Goal: Navigation & Orientation: Find specific page/section

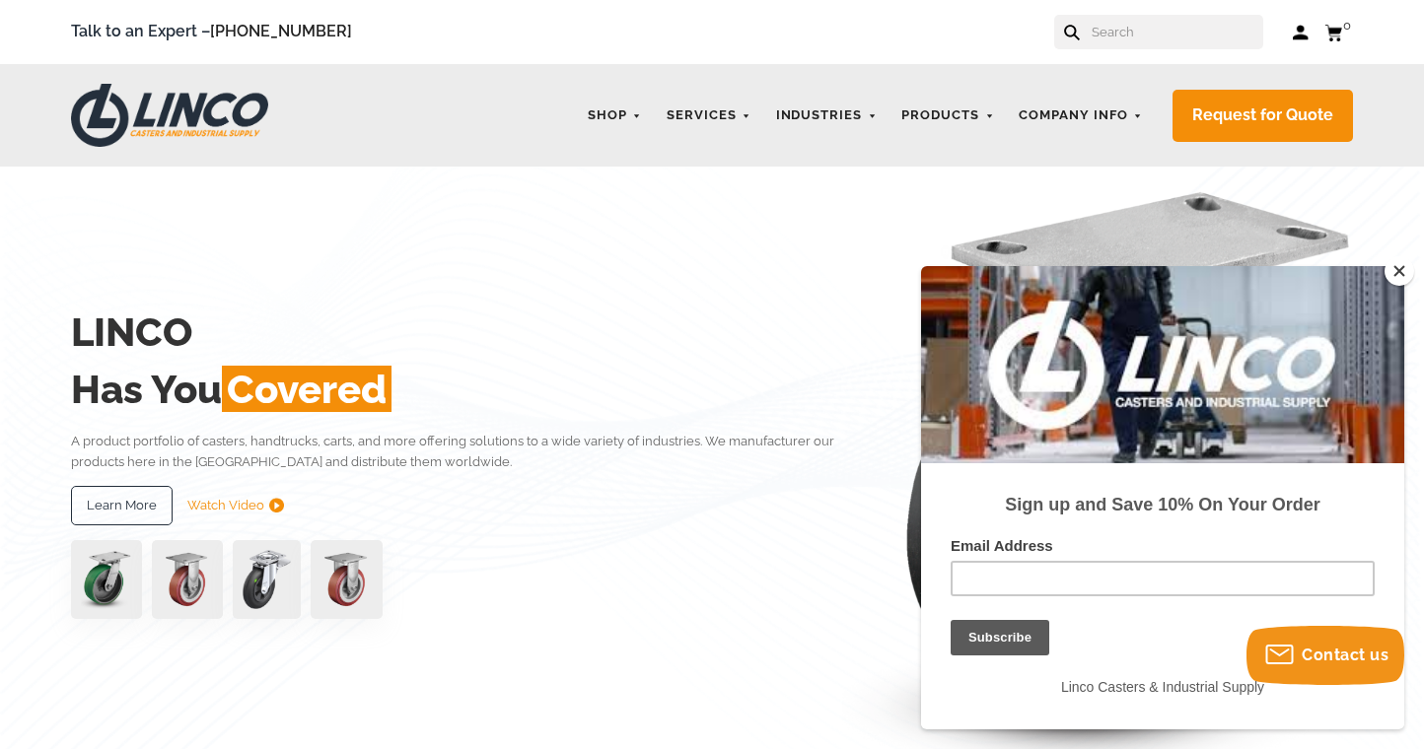
click at [107, 110] on img at bounding box center [169, 115] width 197 height 63
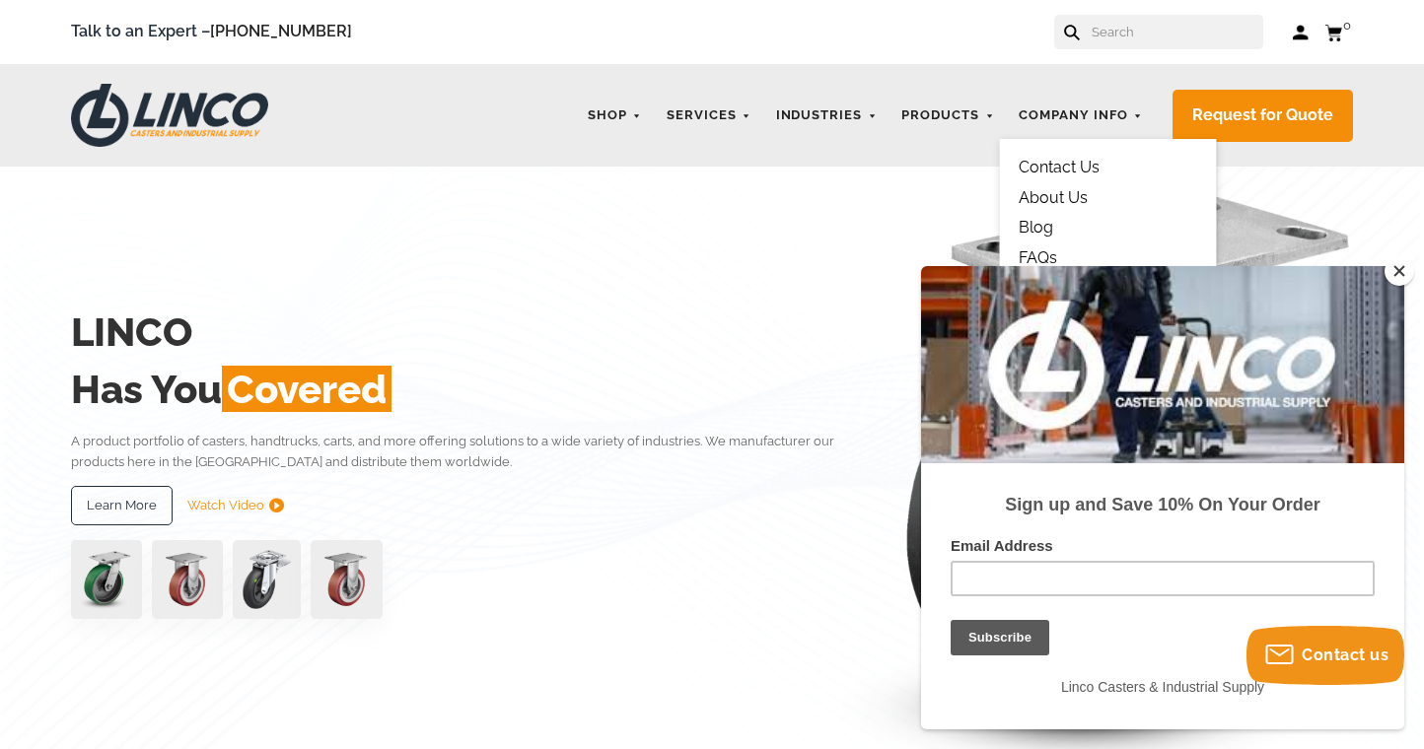
click at [1053, 196] on link "About Us" at bounding box center [1053, 197] width 69 height 19
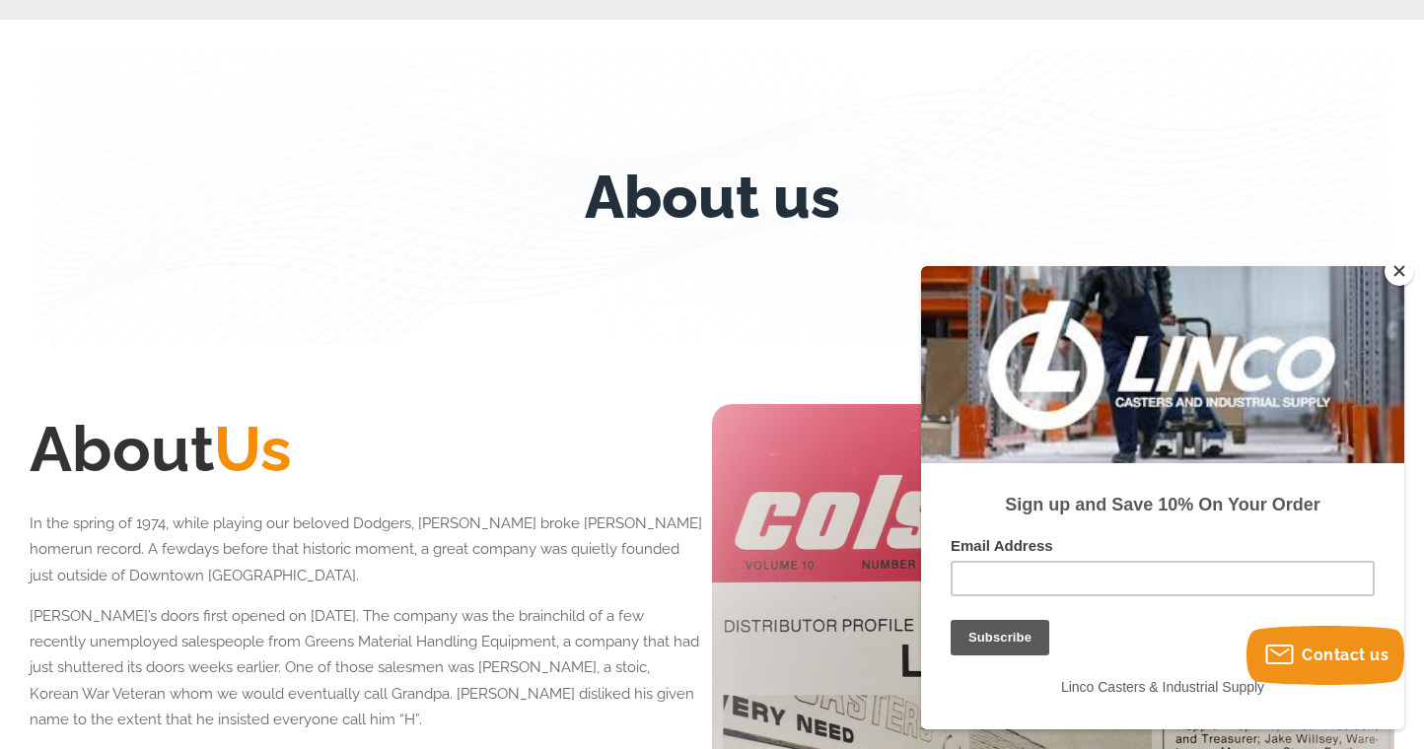
scroll to position [164, 0]
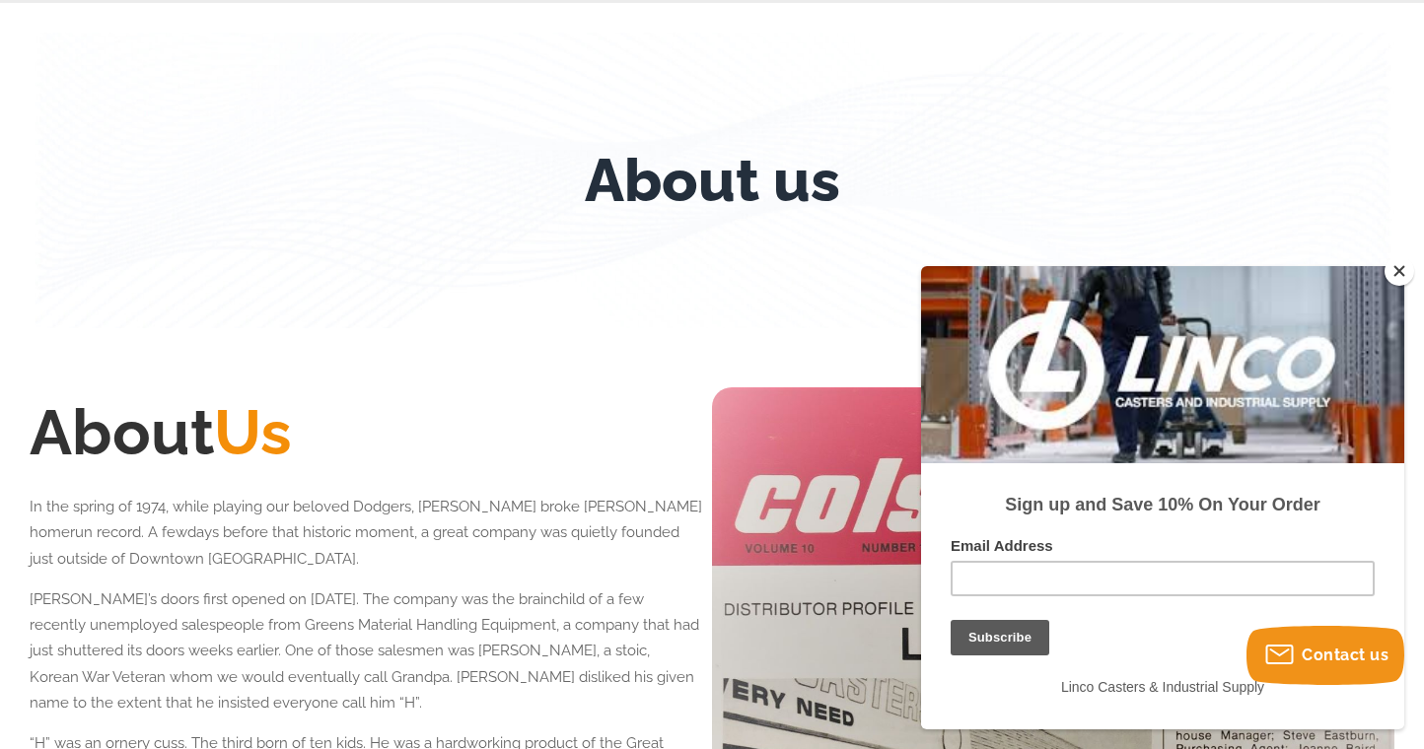
click at [1402, 278] on button "Close" at bounding box center [1400, 271] width 30 height 30
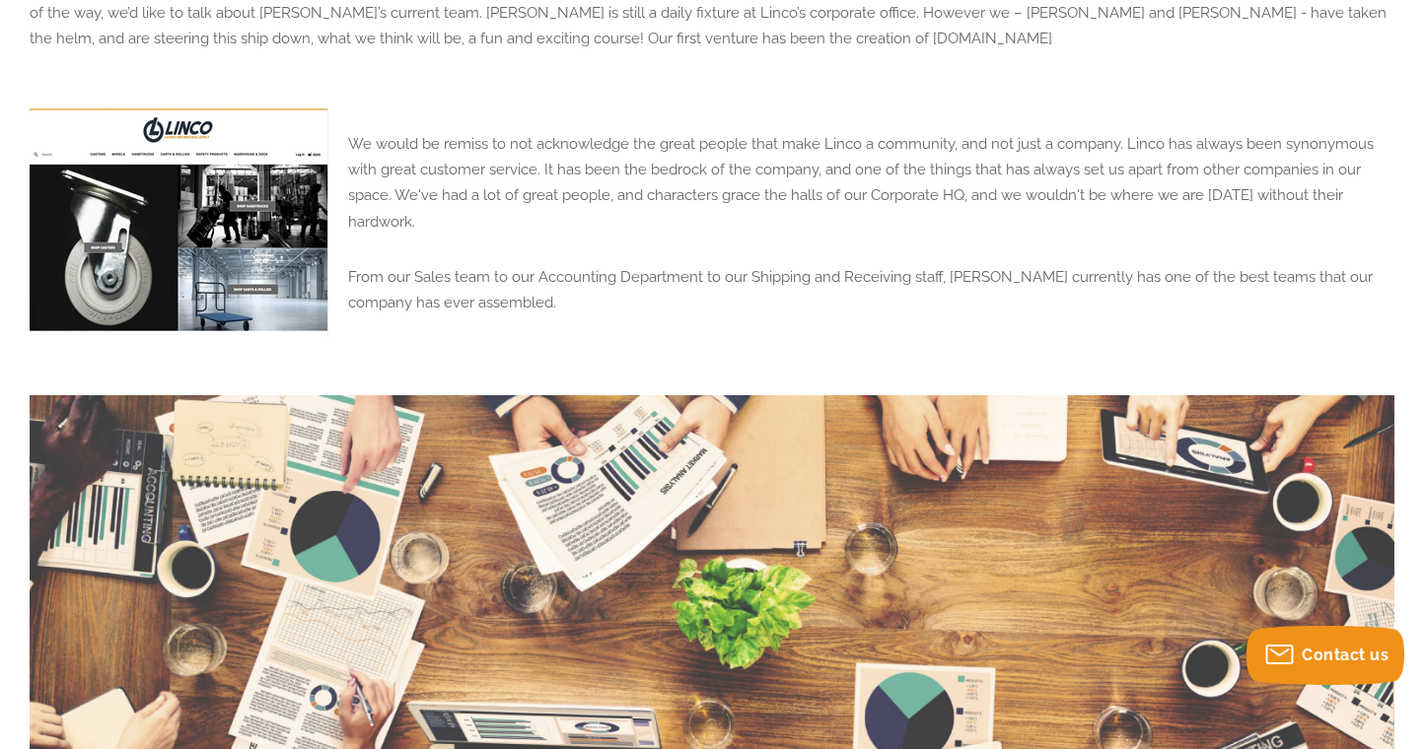
scroll to position [1532, 0]
